Goal: Information Seeking & Learning: Check status

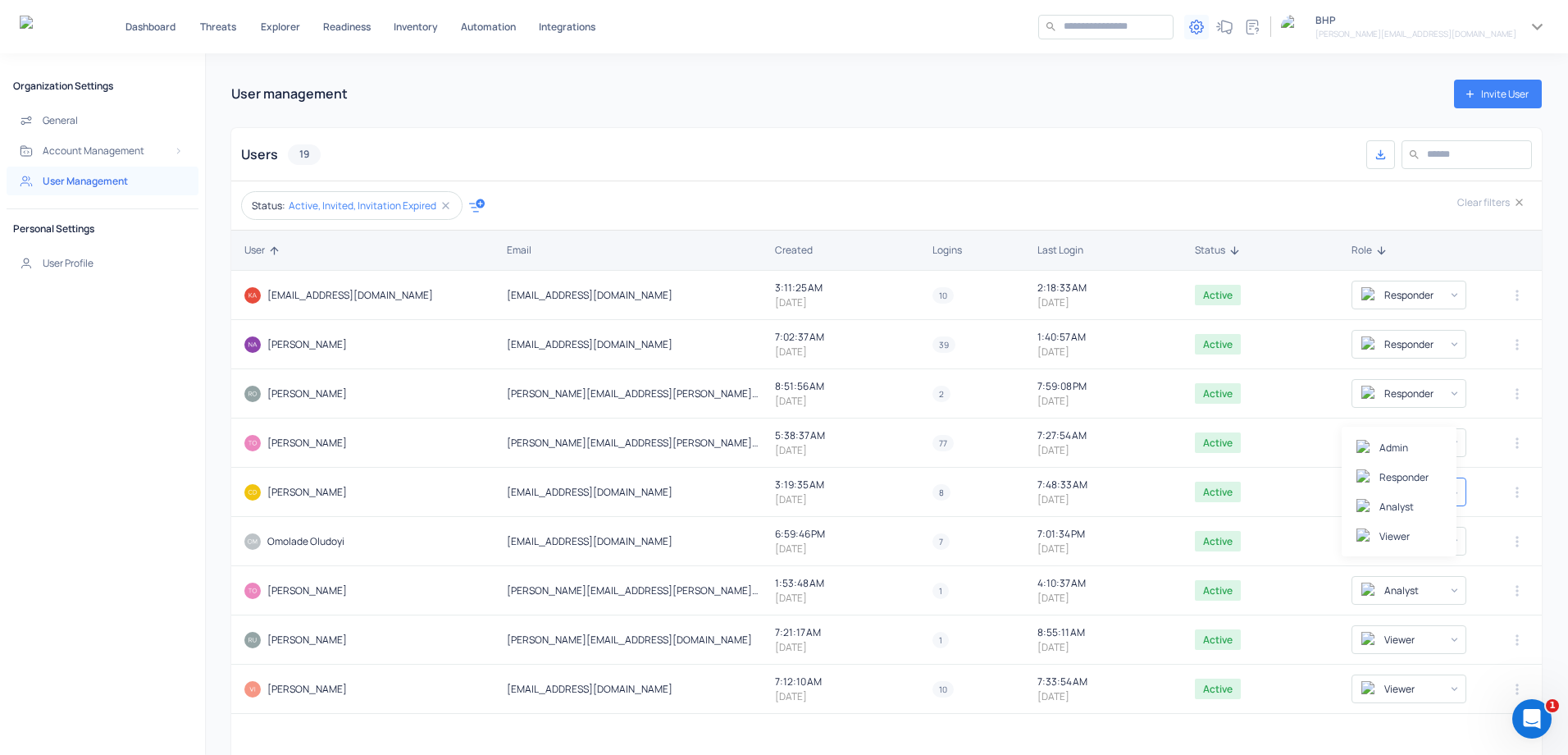
scroll to position [31, 0]
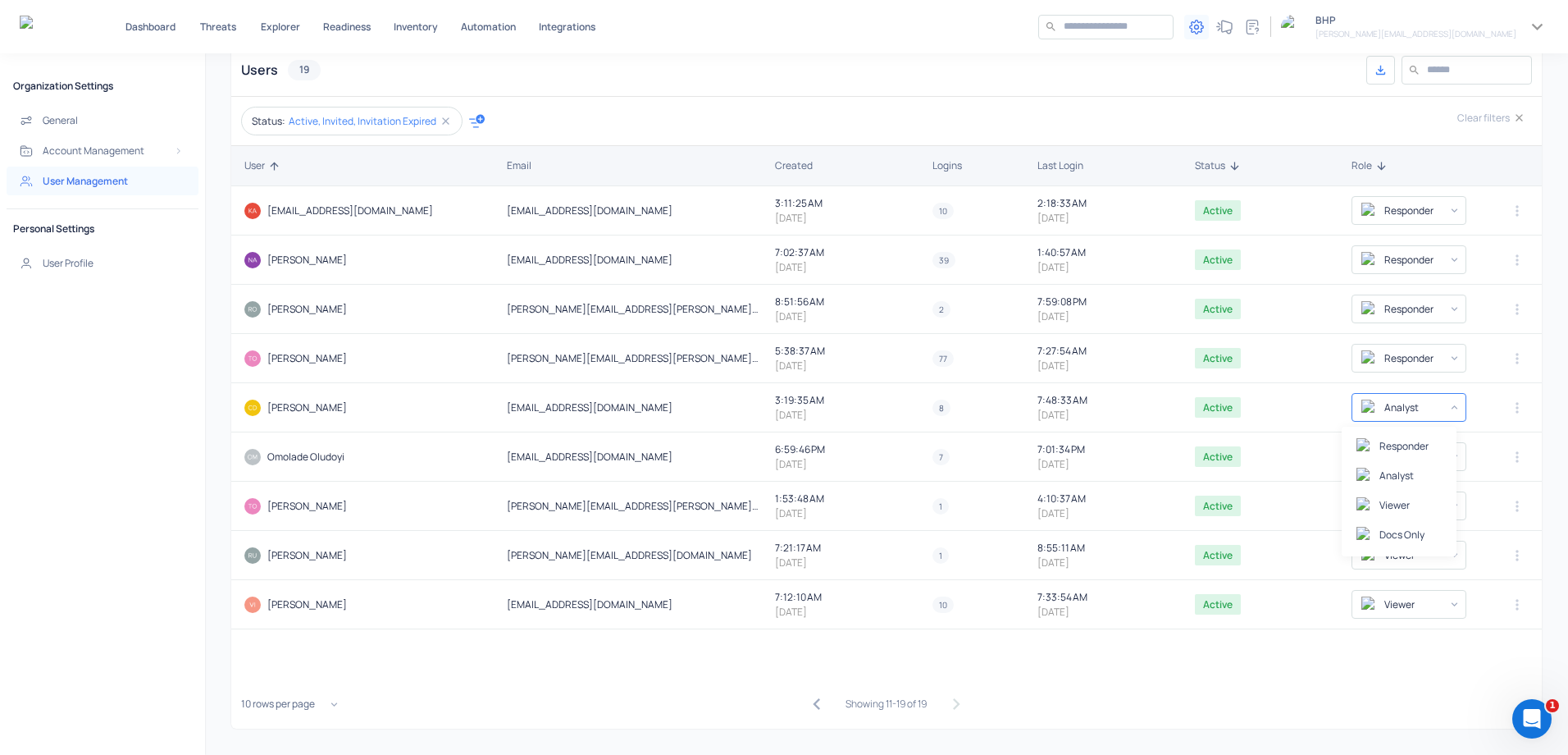
click at [1132, 698] on div at bounding box center [784, 377] width 1568 height 755
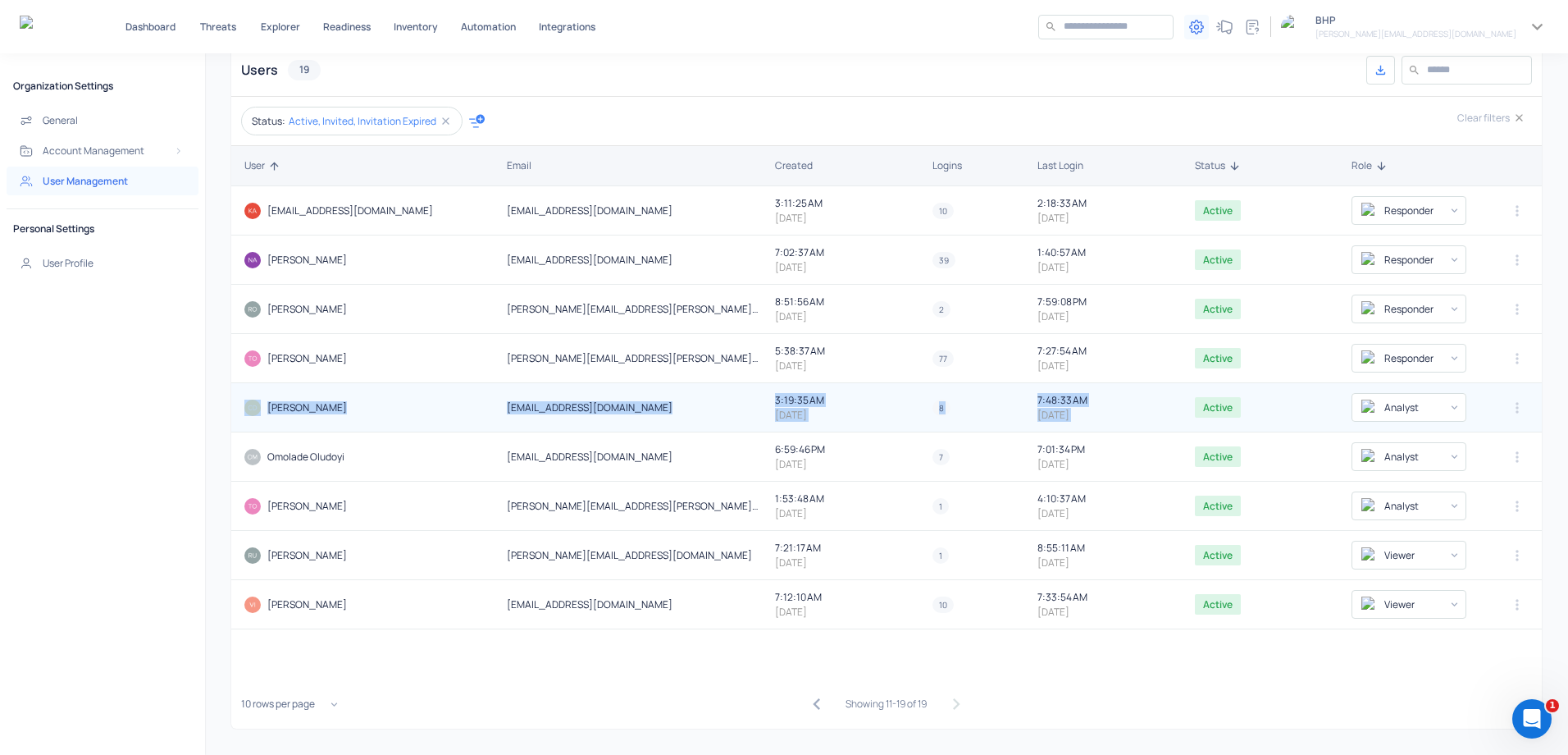
drag, startPoint x: 242, startPoint y: 403, endPoint x: 1189, endPoint y: 414, distance: 947.1
click at [1189, 414] on tr "[PERSON_NAME] [EMAIL_ADDRESS][DOMAIN_NAME] 3:19:35 AM [DATE] 8 7:48:33 AM [DATE…" at bounding box center [886, 408] width 1310 height 50
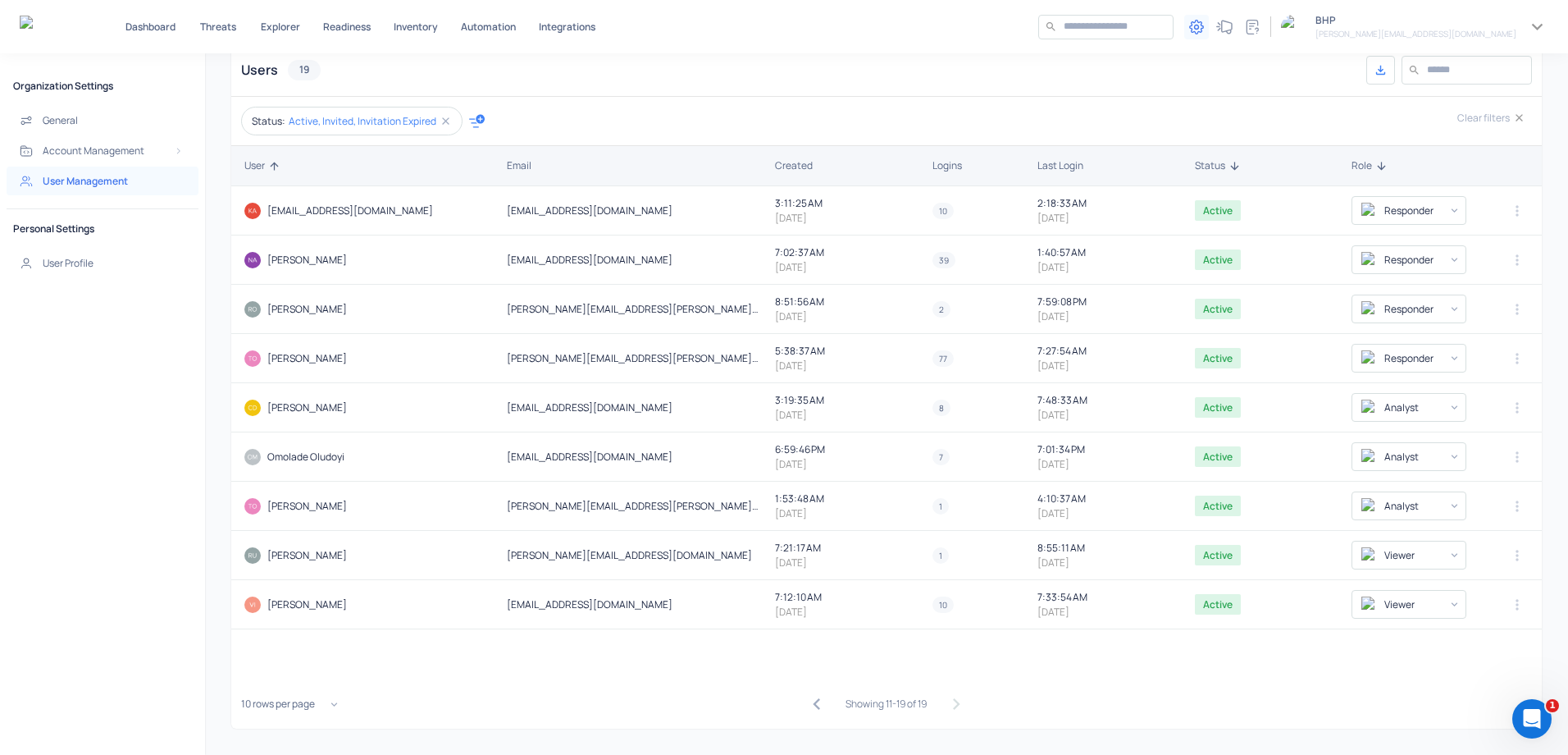
click at [1169, 111] on div "Status: Active, Invited, Invitation Expired" at bounding box center [843, 120] width 1203 height 28
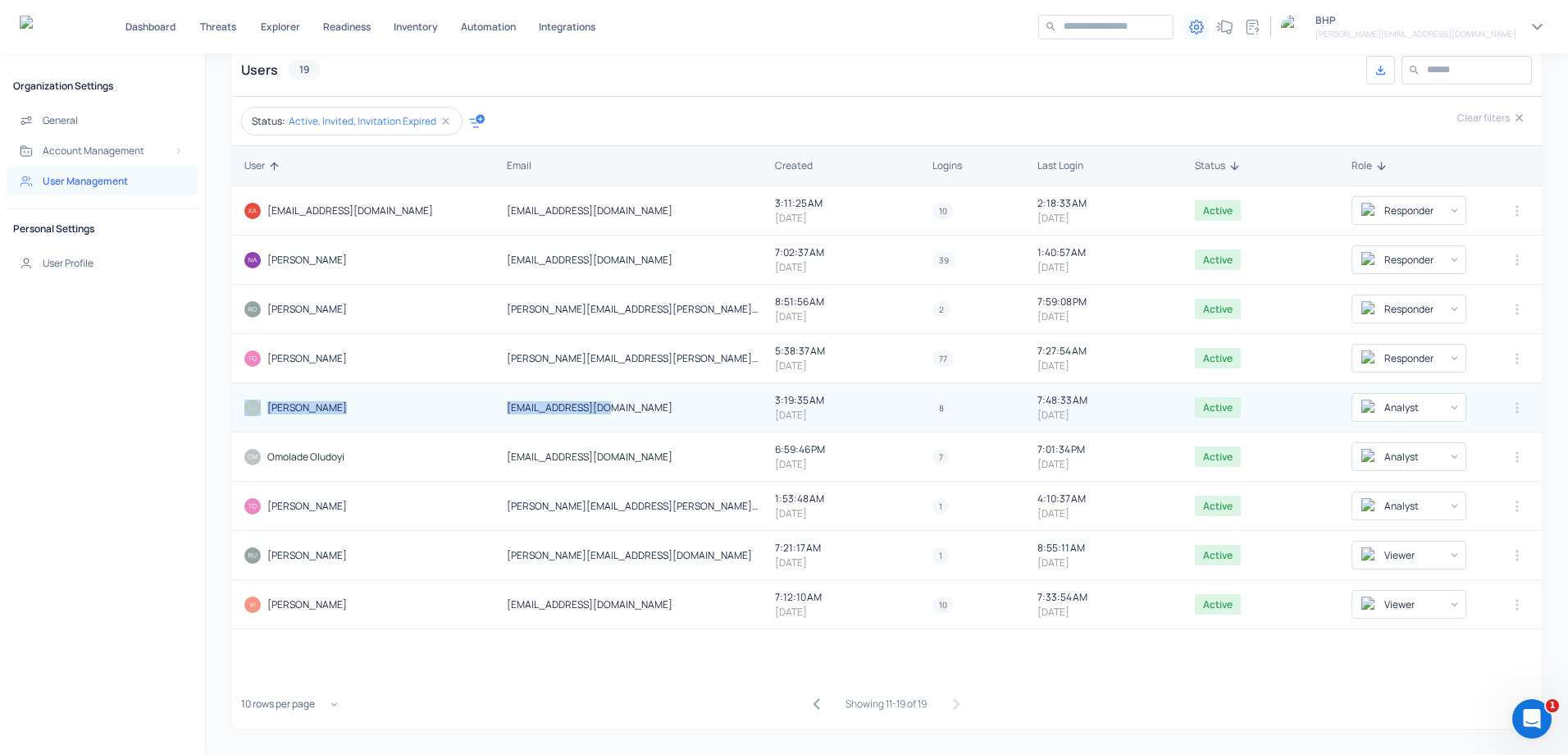
drag, startPoint x: 538, startPoint y: 405, endPoint x: 262, endPoint y: 408, distance: 276.0
click at [262, 408] on tr "[PERSON_NAME] [EMAIL_ADDRESS][DOMAIN_NAME] 3:19:35 AM [DATE] 8 7:48:33 AM [DATE…" at bounding box center [886, 408] width 1310 height 50
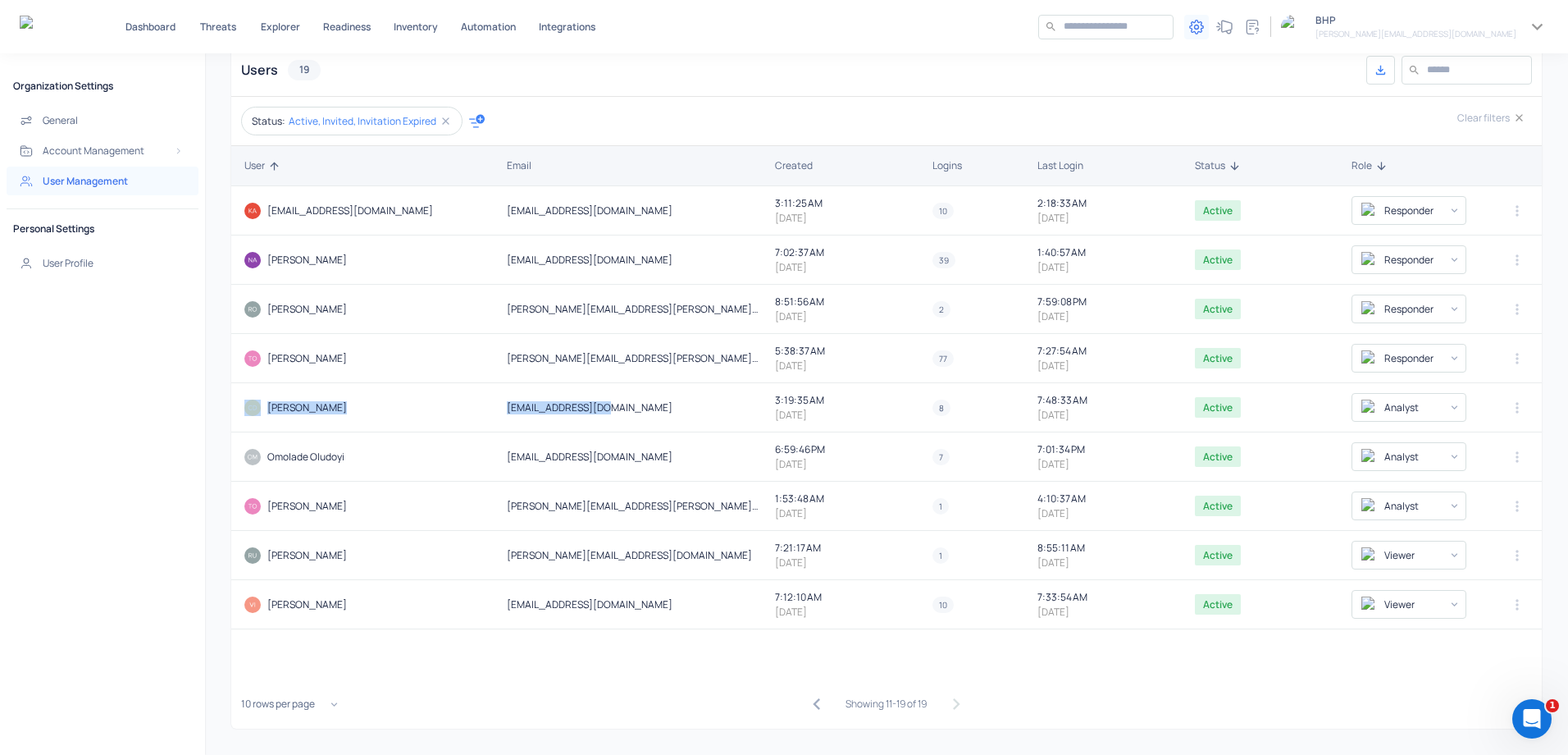
copy tr "[PERSON_NAME] [EMAIL_ADDRESS][DOMAIN_NAME]"
click at [1217, 688] on div "Showing 11-19 of 19" at bounding box center [886, 705] width 1310 height 50
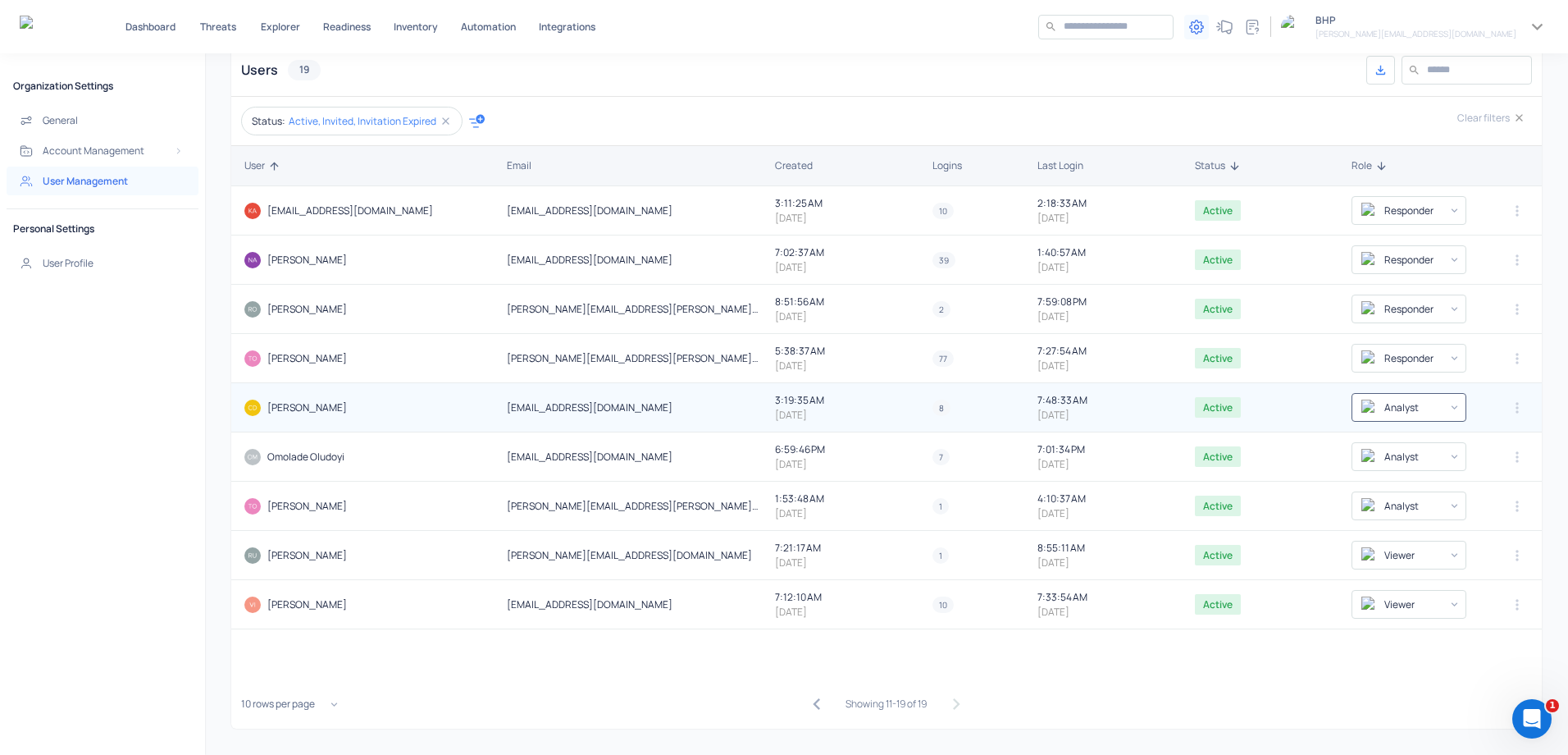
click at [1443, 405] on body "Dashboard Threats Explorer Readiness Inventory Automation Integrations ​ ​ 1 BH…" at bounding box center [784, 377] width 1568 height 755
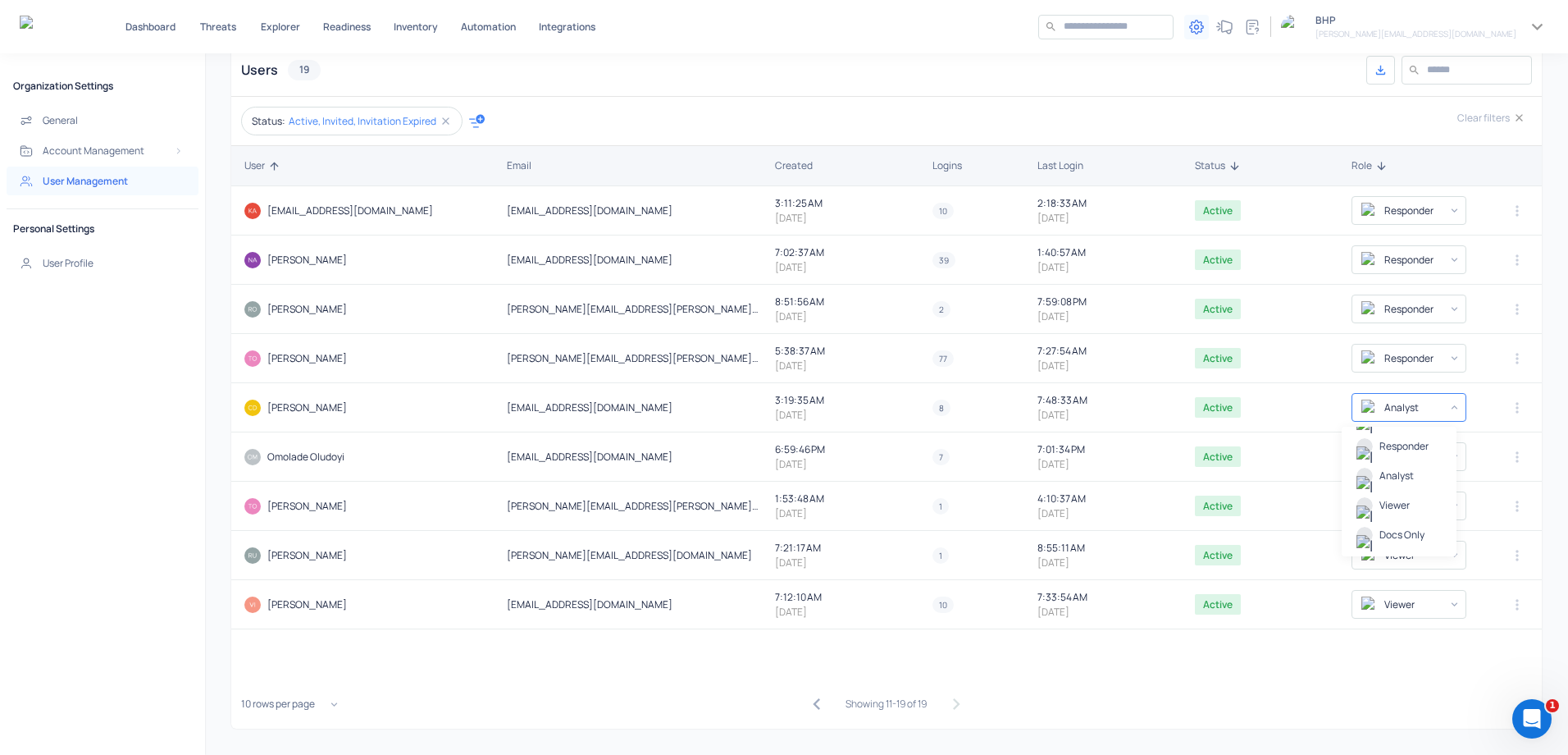
drag, startPoint x: 337, startPoint y: 408, endPoint x: 268, endPoint y: 409, distance: 69.0
click at [268, 409] on div at bounding box center [784, 377] width 1568 height 755
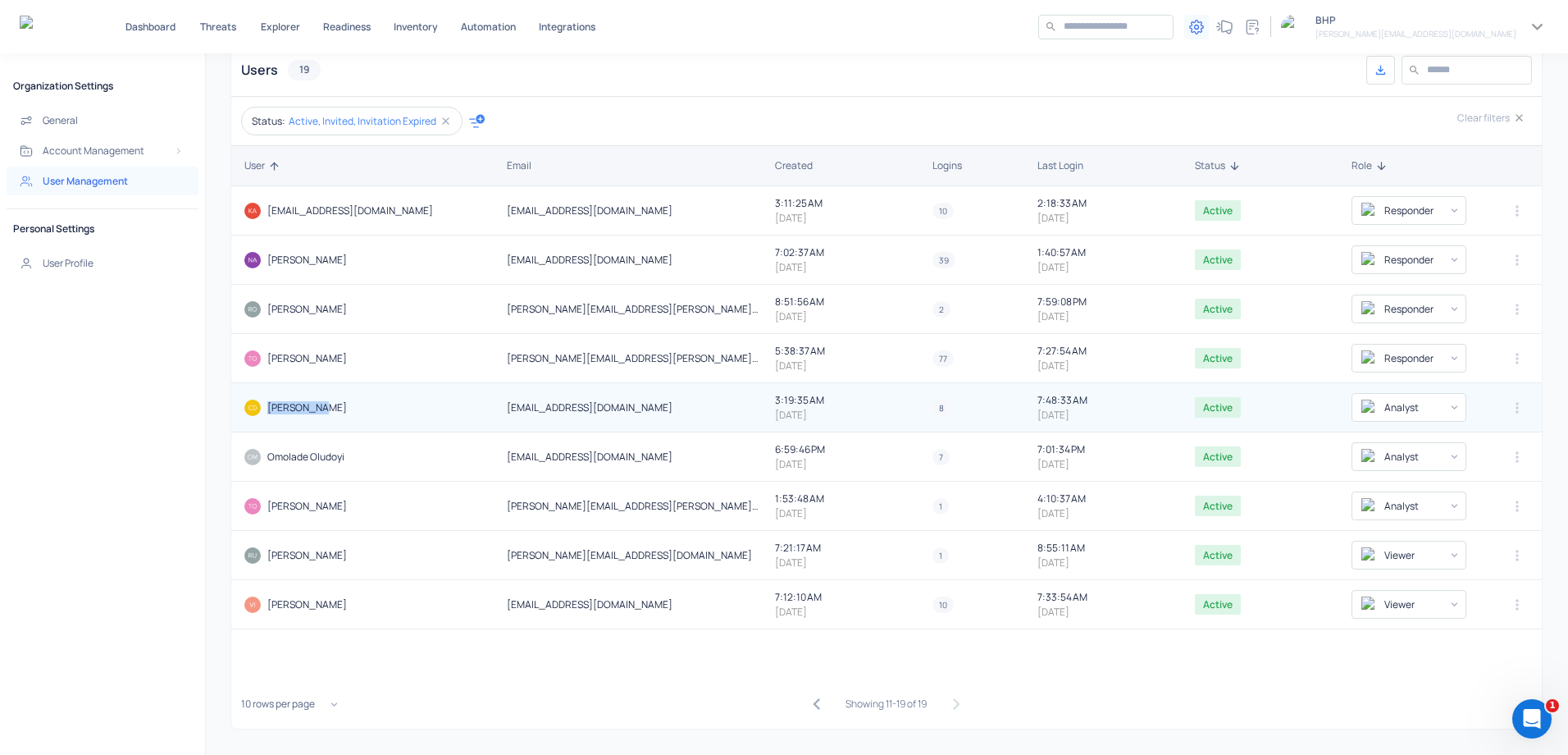
drag, startPoint x: 267, startPoint y: 408, endPoint x: 324, endPoint y: 410, distance: 57.0
click at [324, 410] on div "[PERSON_NAME]" at bounding box center [366, 408] width 243 height 17
copy h5 "[PERSON_NAME]"
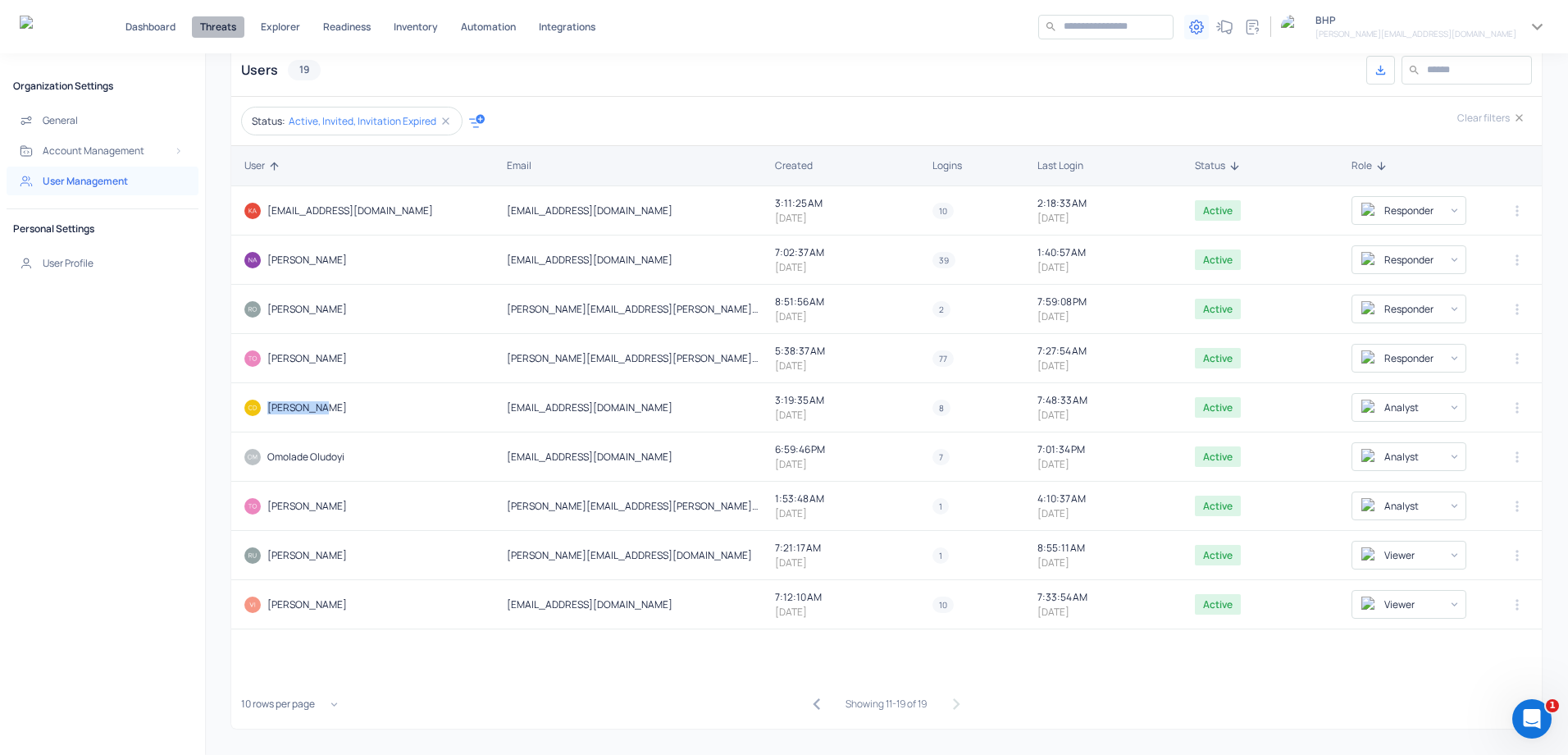
click at [211, 25] on p "Threats" at bounding box center [217, 27] width 36 height 10
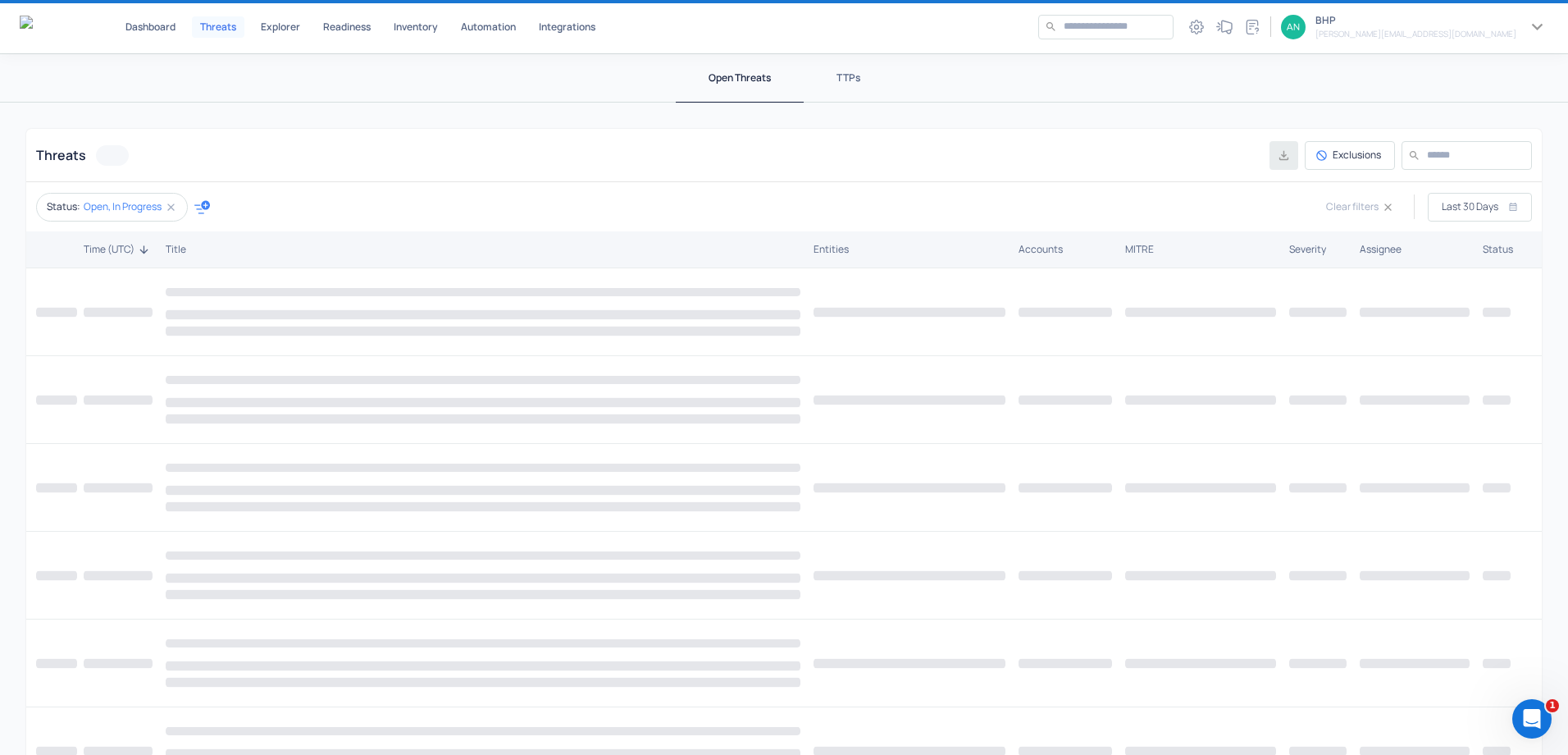
click at [214, 25] on p "Threats" at bounding box center [217, 27] width 36 height 10
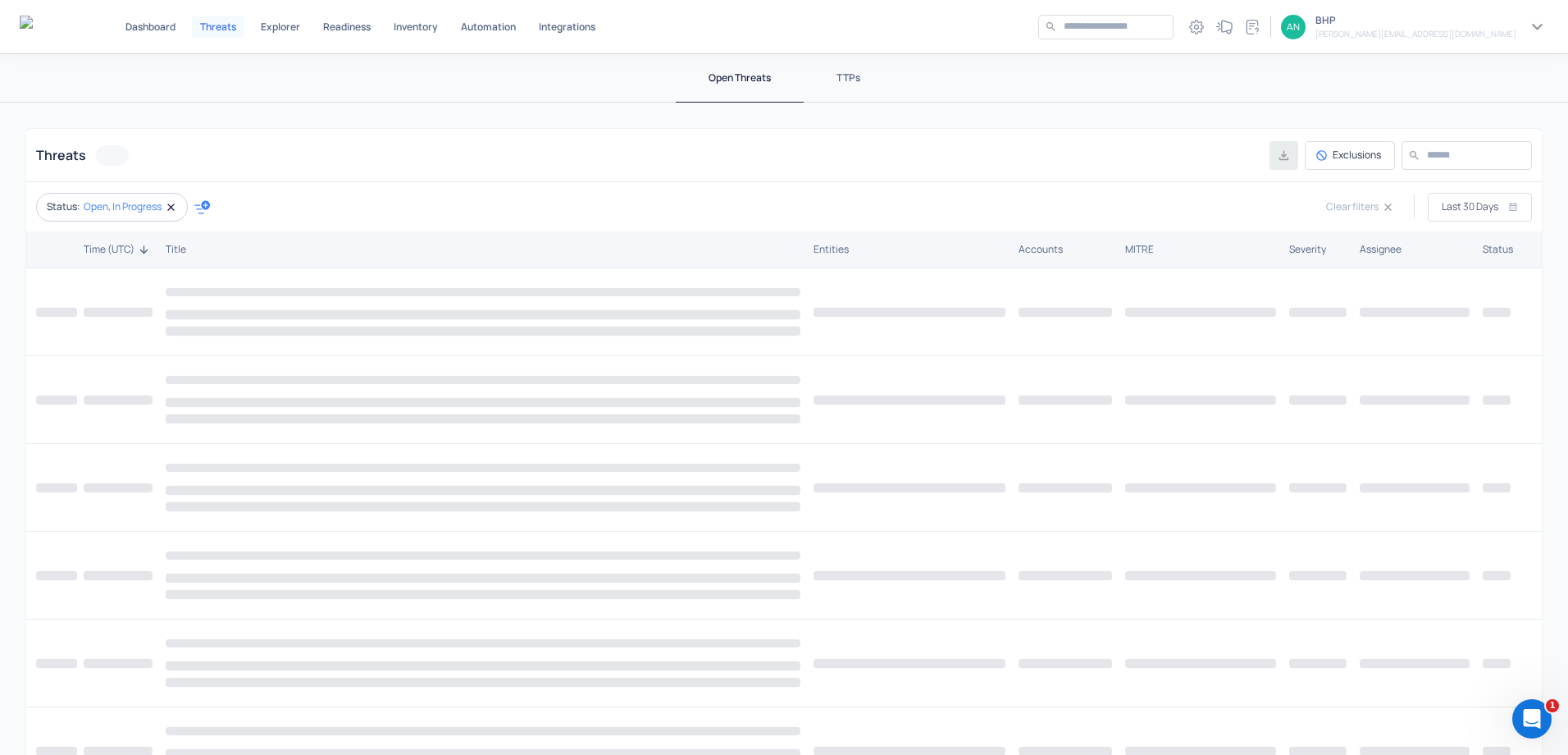
click at [171, 210] on icon "button" at bounding box center [171, 206] width 12 height 12
click at [39, 205] on icon "button" at bounding box center [43, 206] width 16 height 13
click at [76, 249] on p "Assignee" at bounding box center [93, 252] width 85 height 14
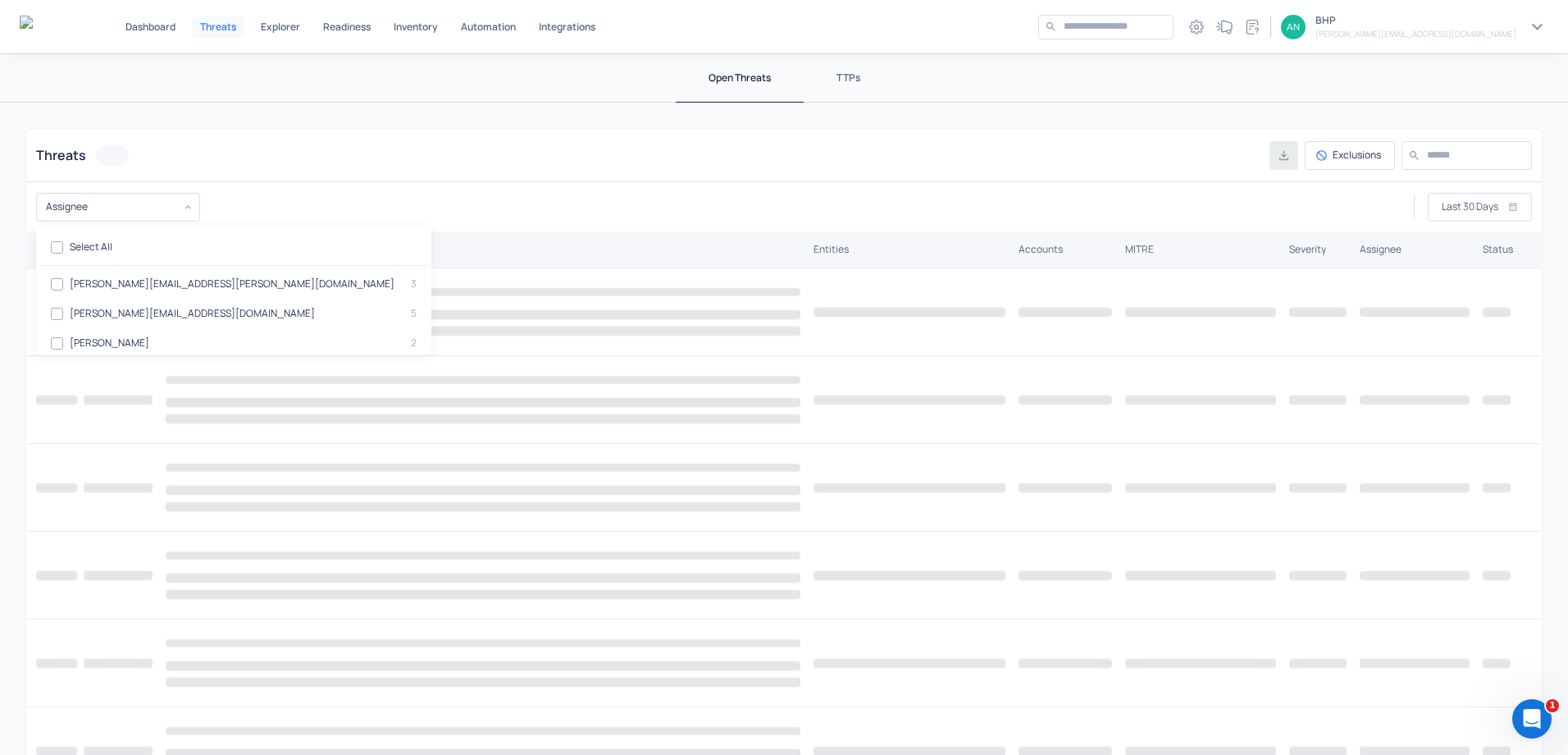
click at [269, 206] on div at bounding box center [784, 377] width 1568 height 755
